Goal: Contribute content: Add original content to the website for others to see

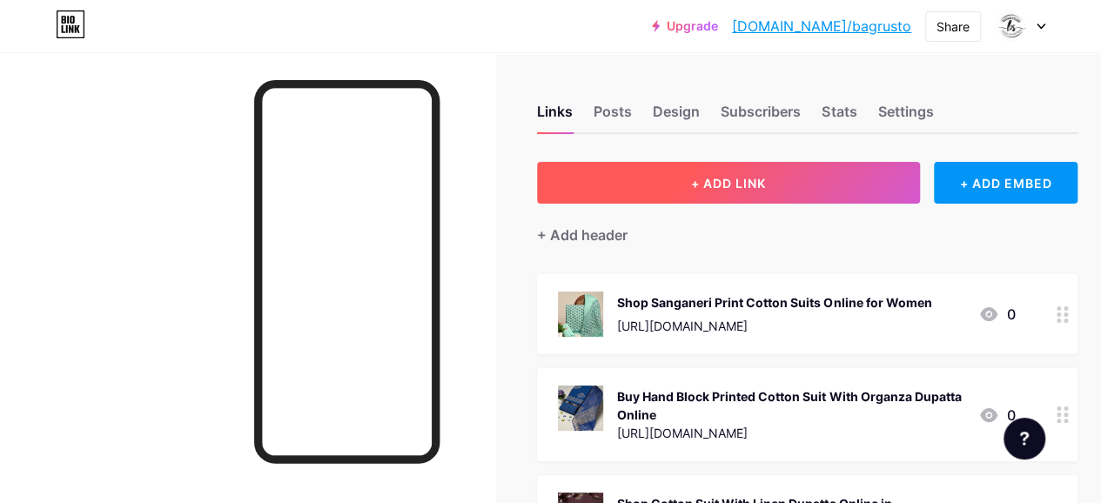
click at [667, 187] on button "+ ADD LINK" at bounding box center [728, 183] width 383 height 42
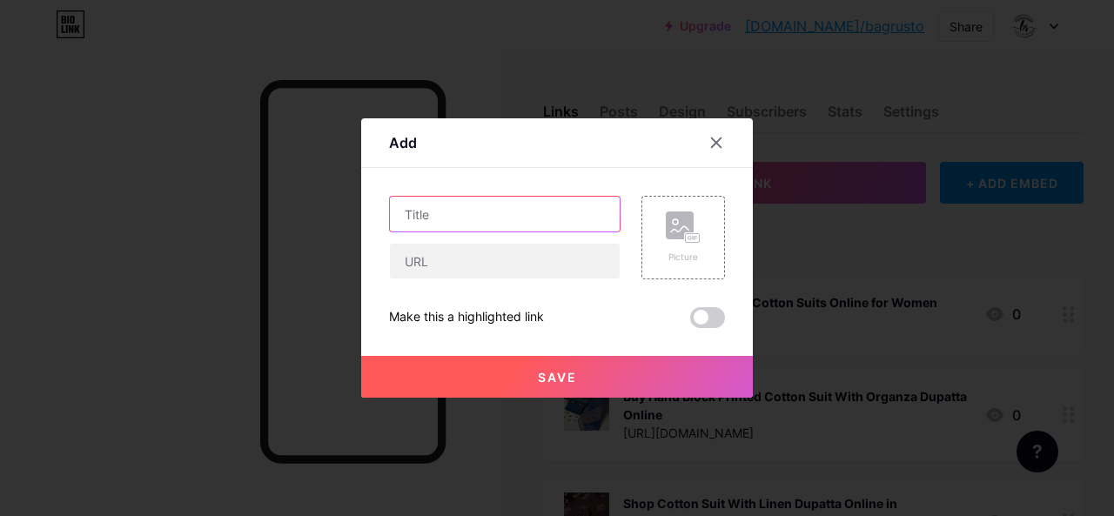
click at [460, 220] on input "text" at bounding box center [505, 214] width 230 height 35
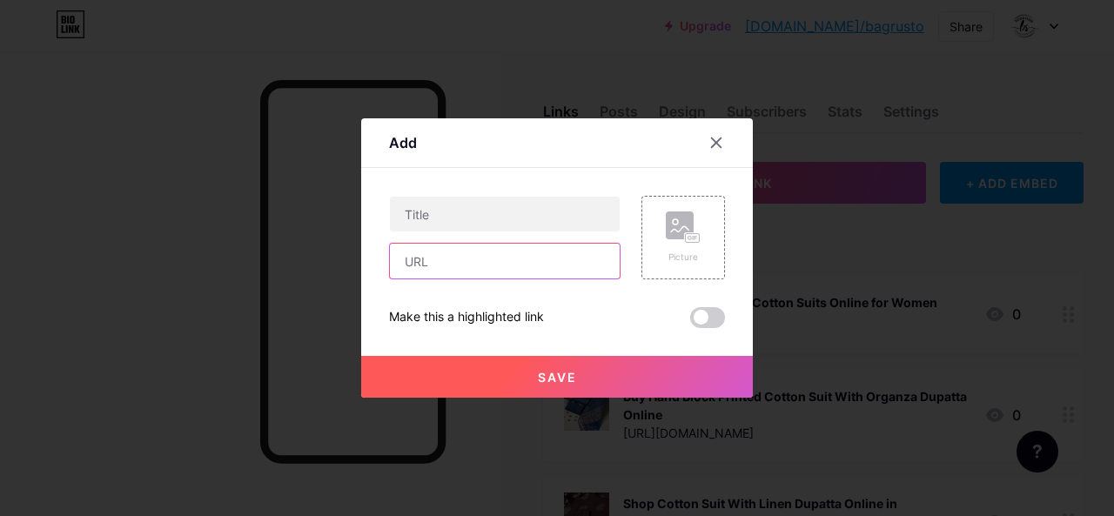
click at [429, 265] on input "text" at bounding box center [505, 261] width 230 height 35
paste input "[URL][DOMAIN_NAME]"
type input "[URL][DOMAIN_NAME]"
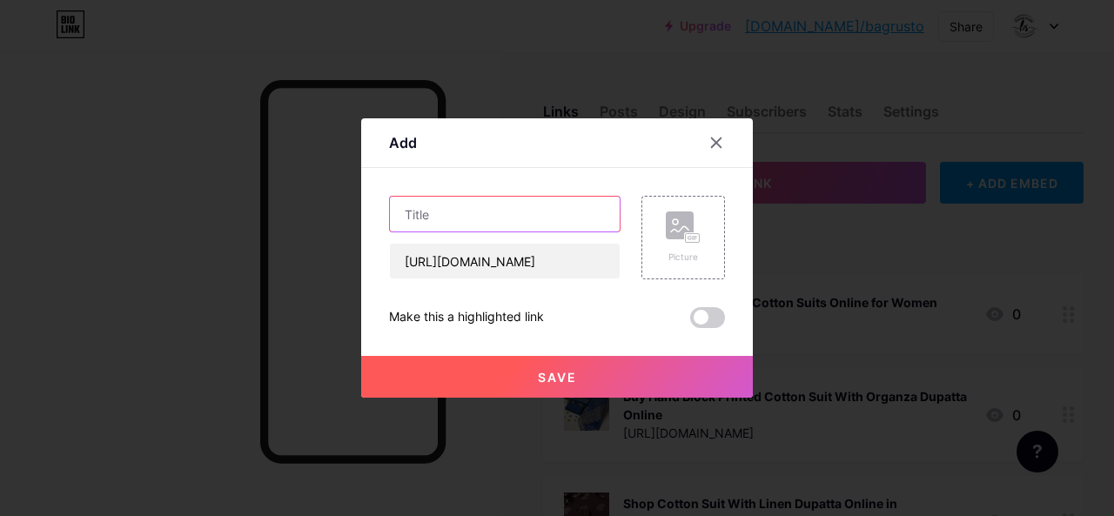
click at [479, 220] on input "text" at bounding box center [505, 214] width 230 height 35
paste input "Buy Traditional Bagru Print Suits Collection Online"
type input "Buy Traditional Bagru Print Suits Collection Online"
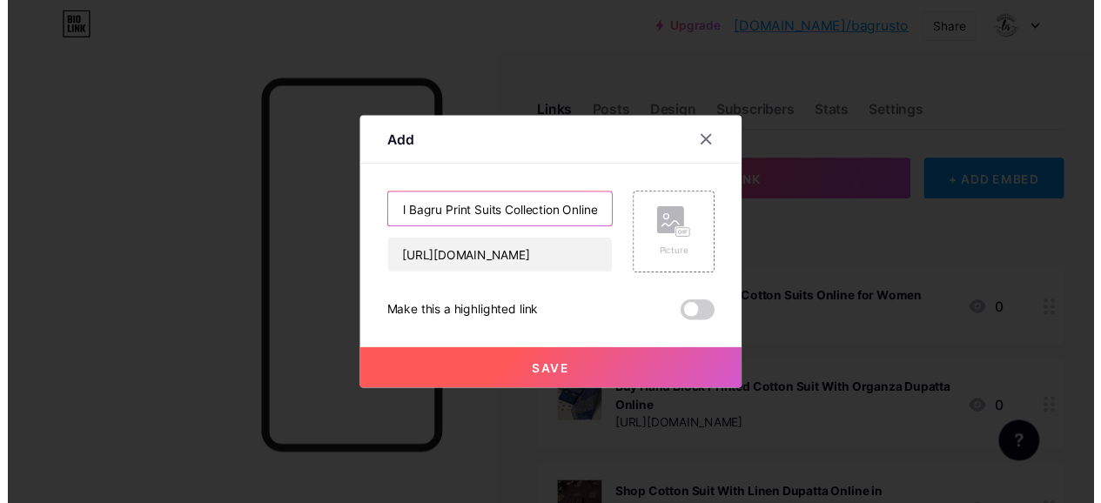
scroll to position [0, 0]
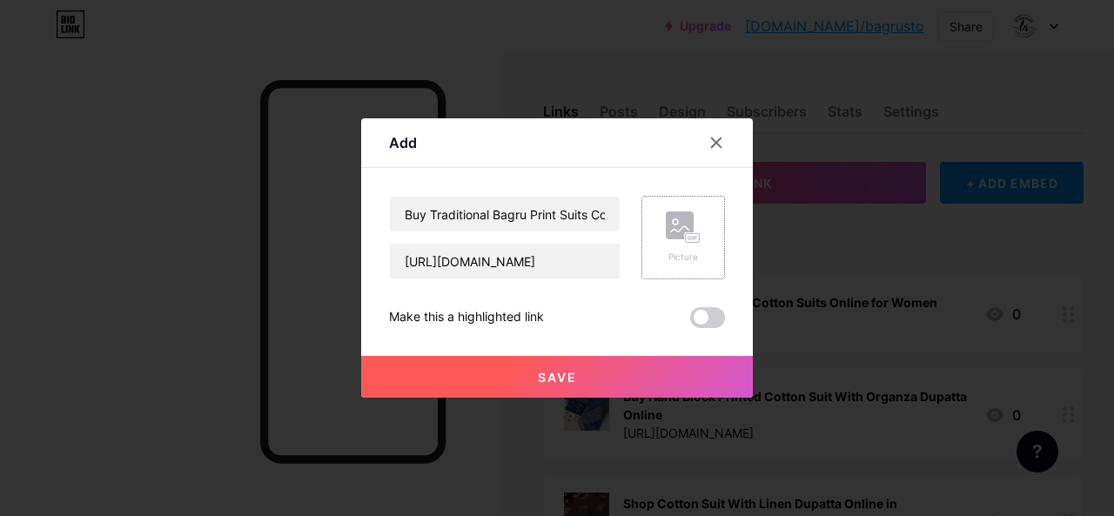
click at [681, 229] on icon at bounding box center [683, 227] width 35 height 32
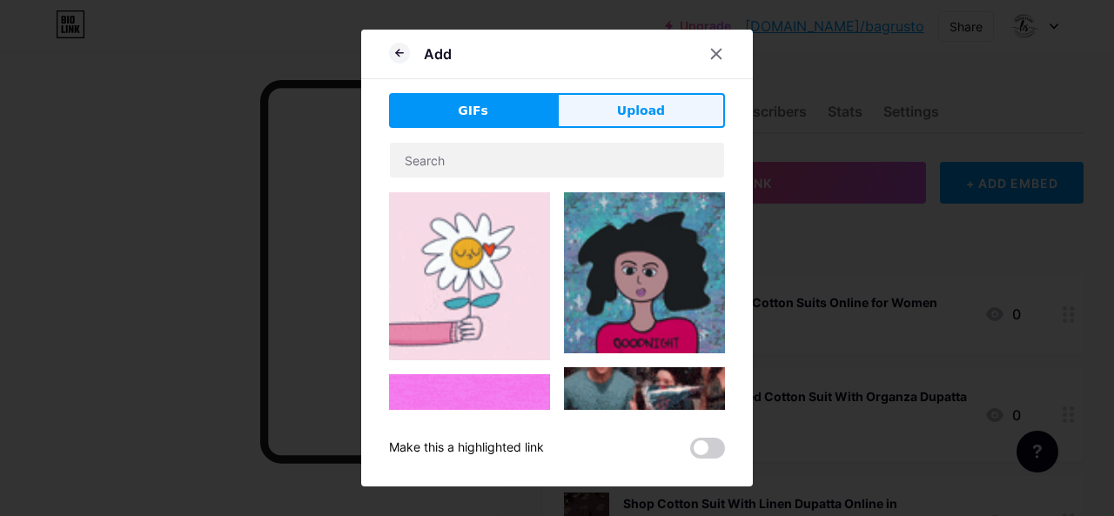
click at [651, 104] on span "Upload" at bounding box center [641, 111] width 48 height 18
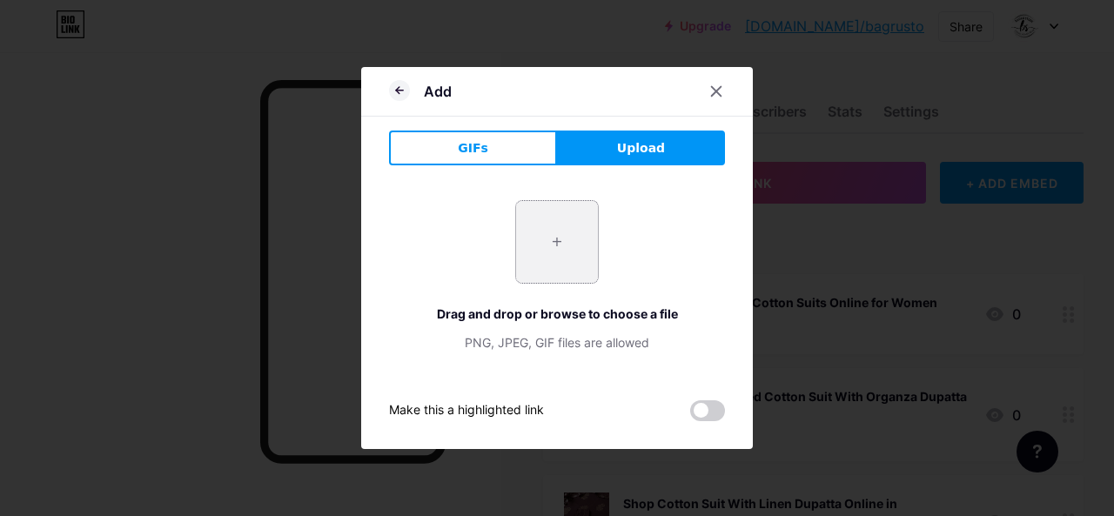
click at [533, 247] on input "file" at bounding box center [557, 242] width 82 height 82
type input "C:\fakepath\Traditional Grey Floral Hand Painted Cotton Suit With Chiffon Dupat…"
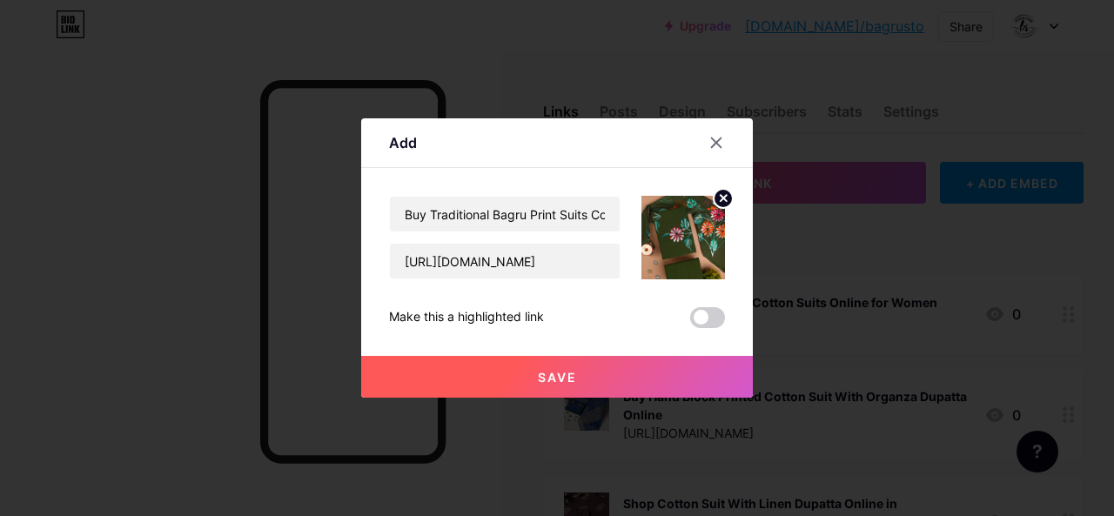
click at [576, 377] on span "Save" at bounding box center [557, 377] width 39 height 15
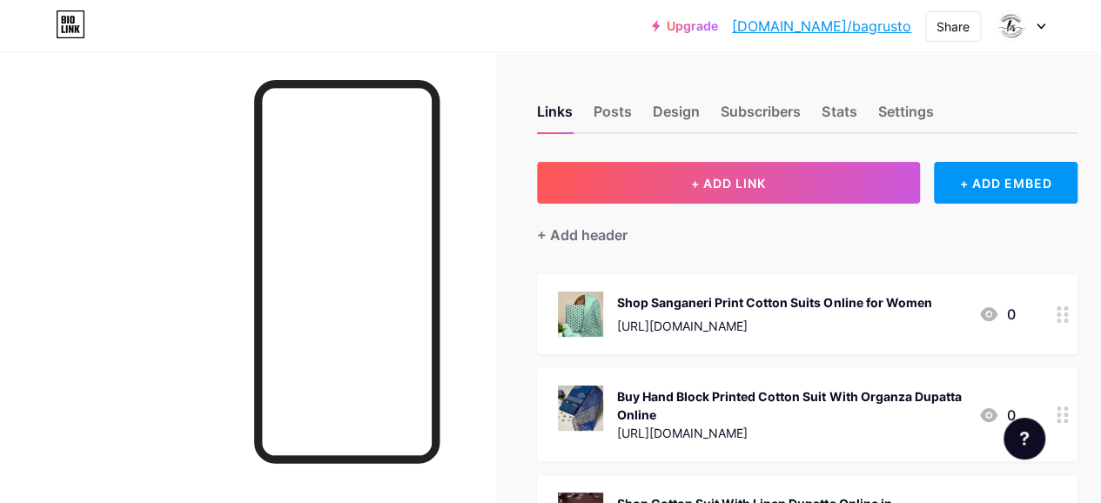
click at [825, 25] on link "[DOMAIN_NAME]/bagrusto" at bounding box center [821, 26] width 179 height 21
